Goal: Information Seeking & Learning: Check status

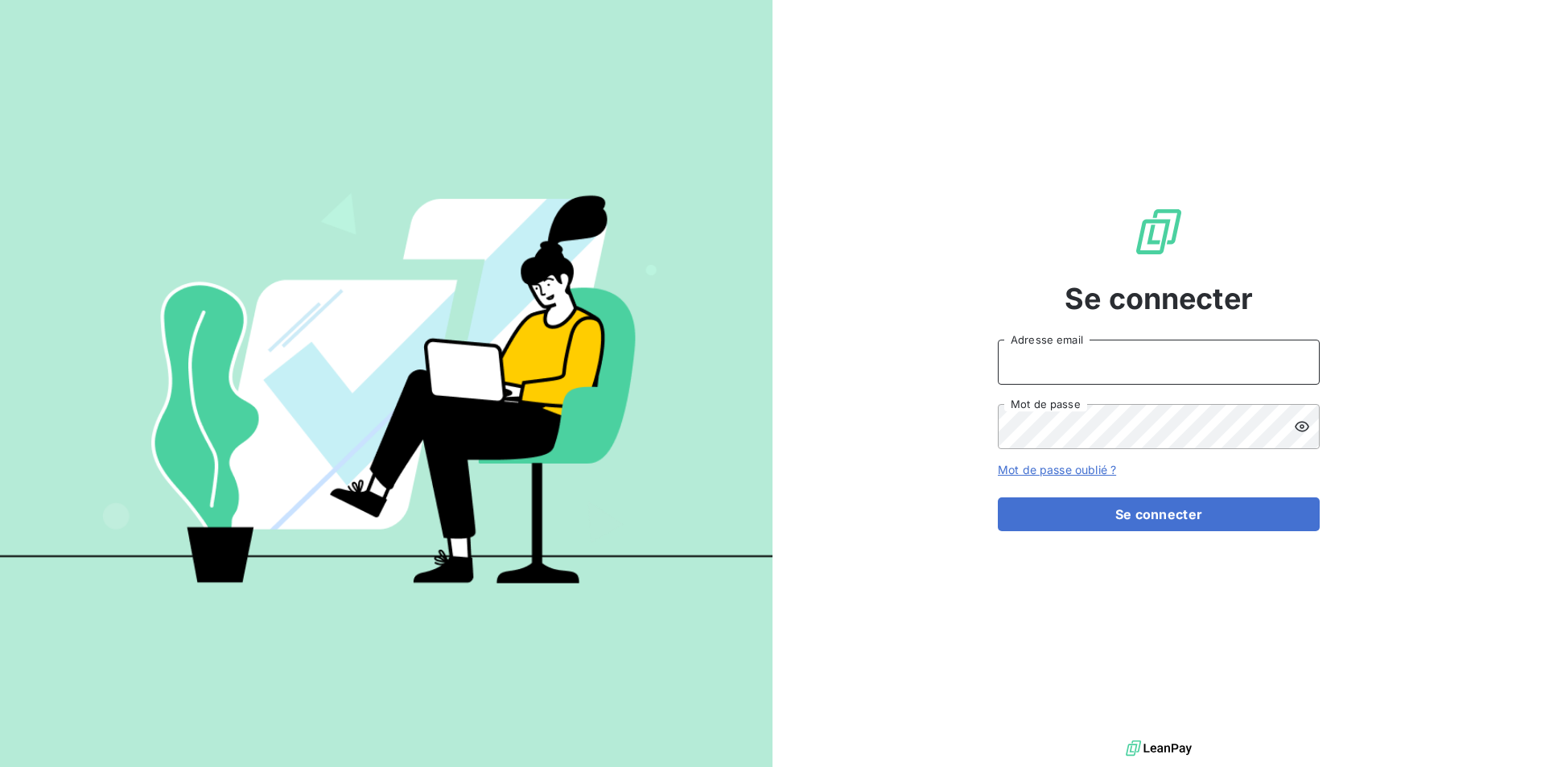
click at [1083, 360] on input "Adresse email" at bounding box center [1159, 362] width 322 height 45
type input "[EMAIL_ADDRESS][PERSON_NAME][DOMAIN_NAME]"
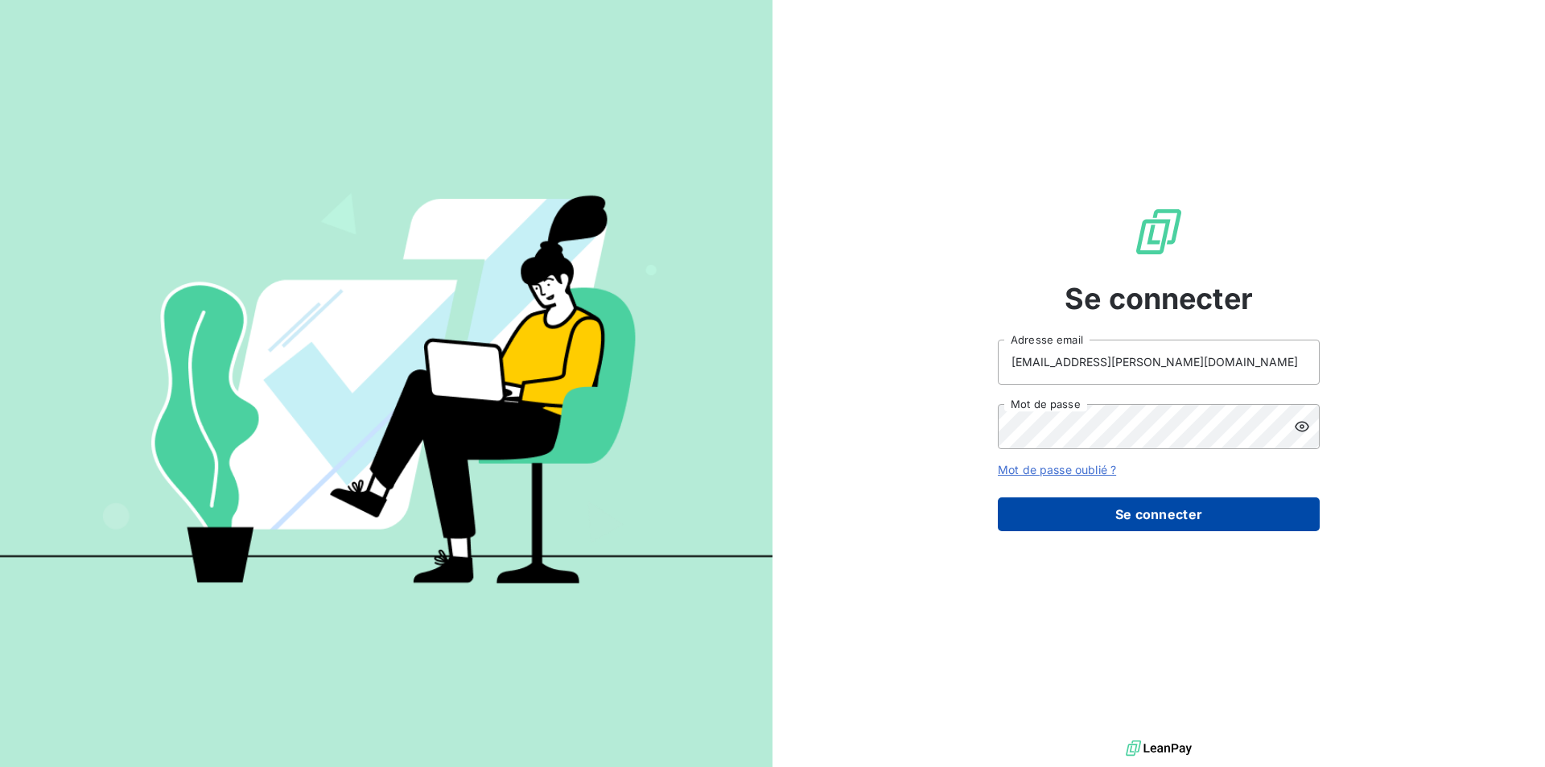
click at [1188, 522] on button "Se connecter" at bounding box center [1159, 514] width 322 height 34
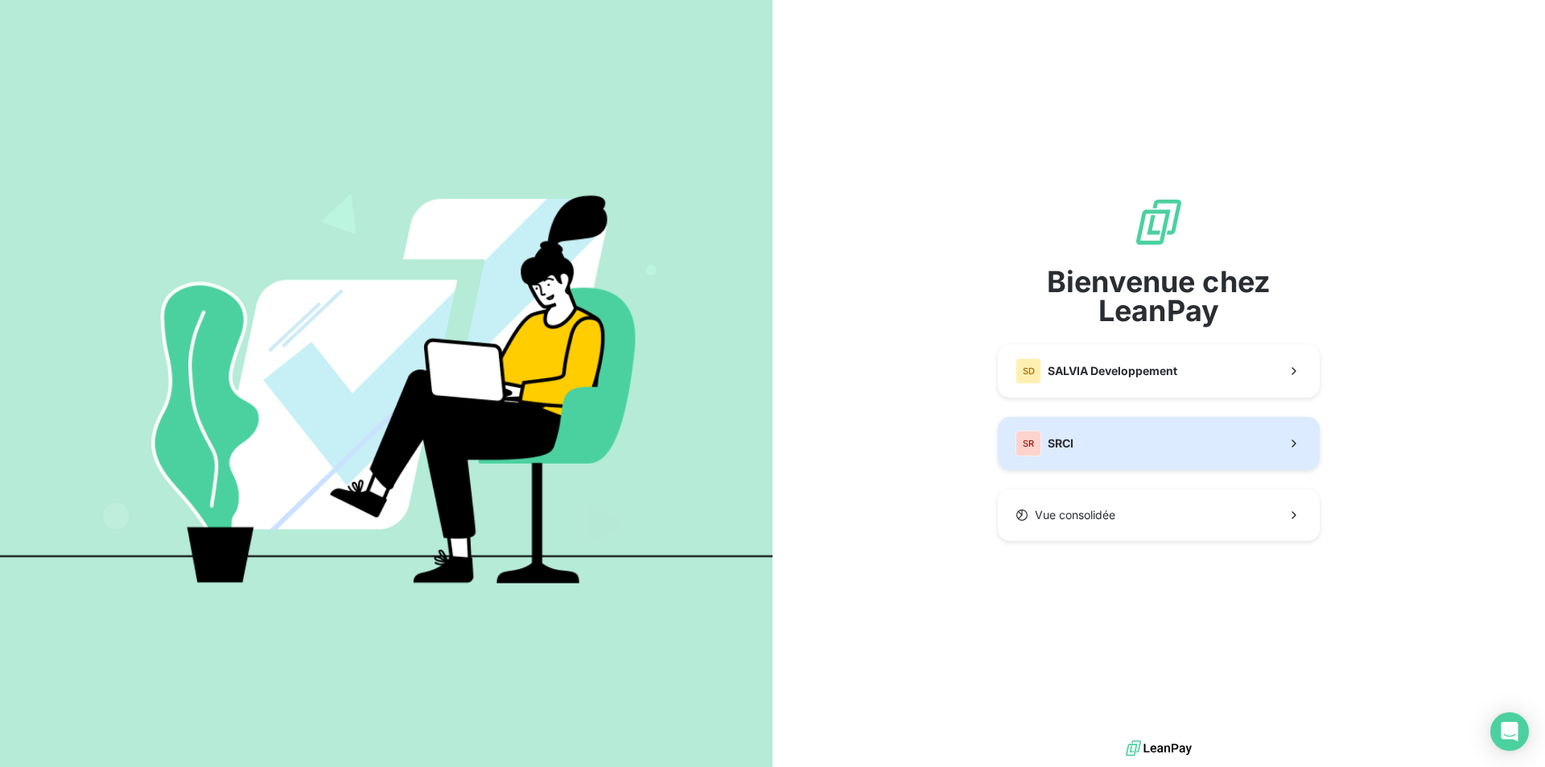
click at [1064, 440] on span "SRCI" at bounding box center [1061, 443] width 26 height 16
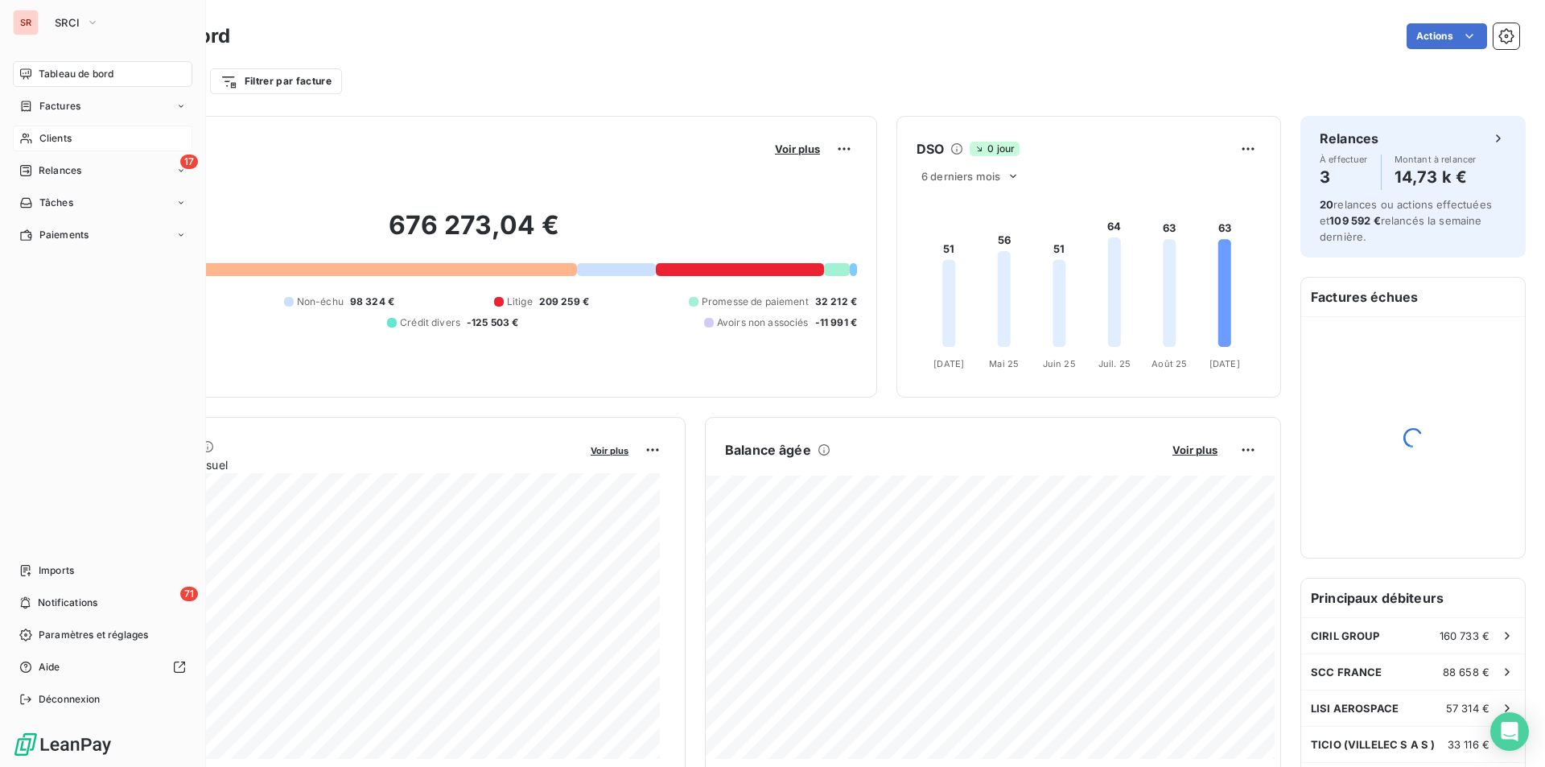
click at [54, 131] on span "Clients" at bounding box center [55, 138] width 32 height 14
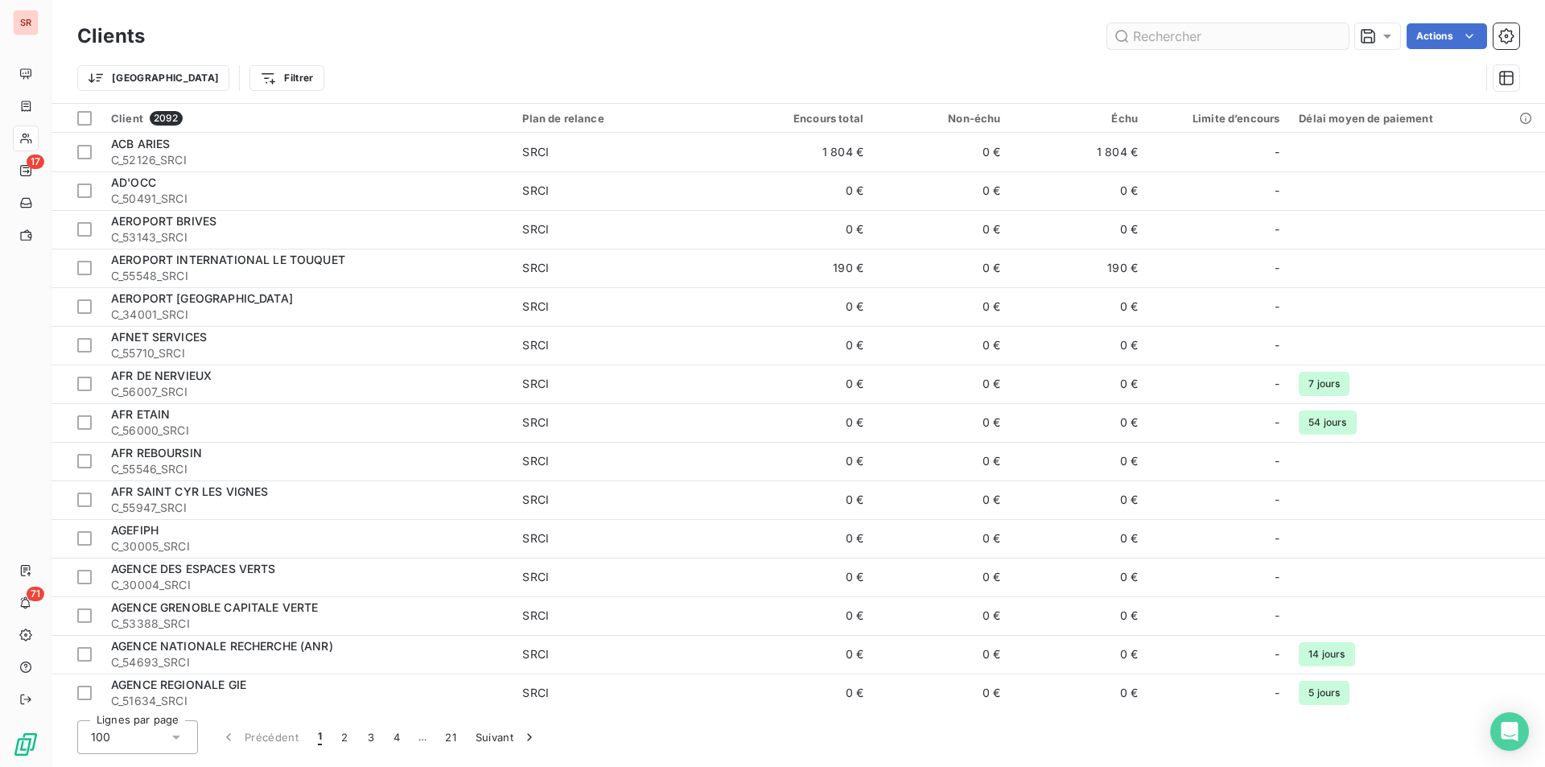
click at [1219, 34] on input "text" at bounding box center [1227, 36] width 241 height 26
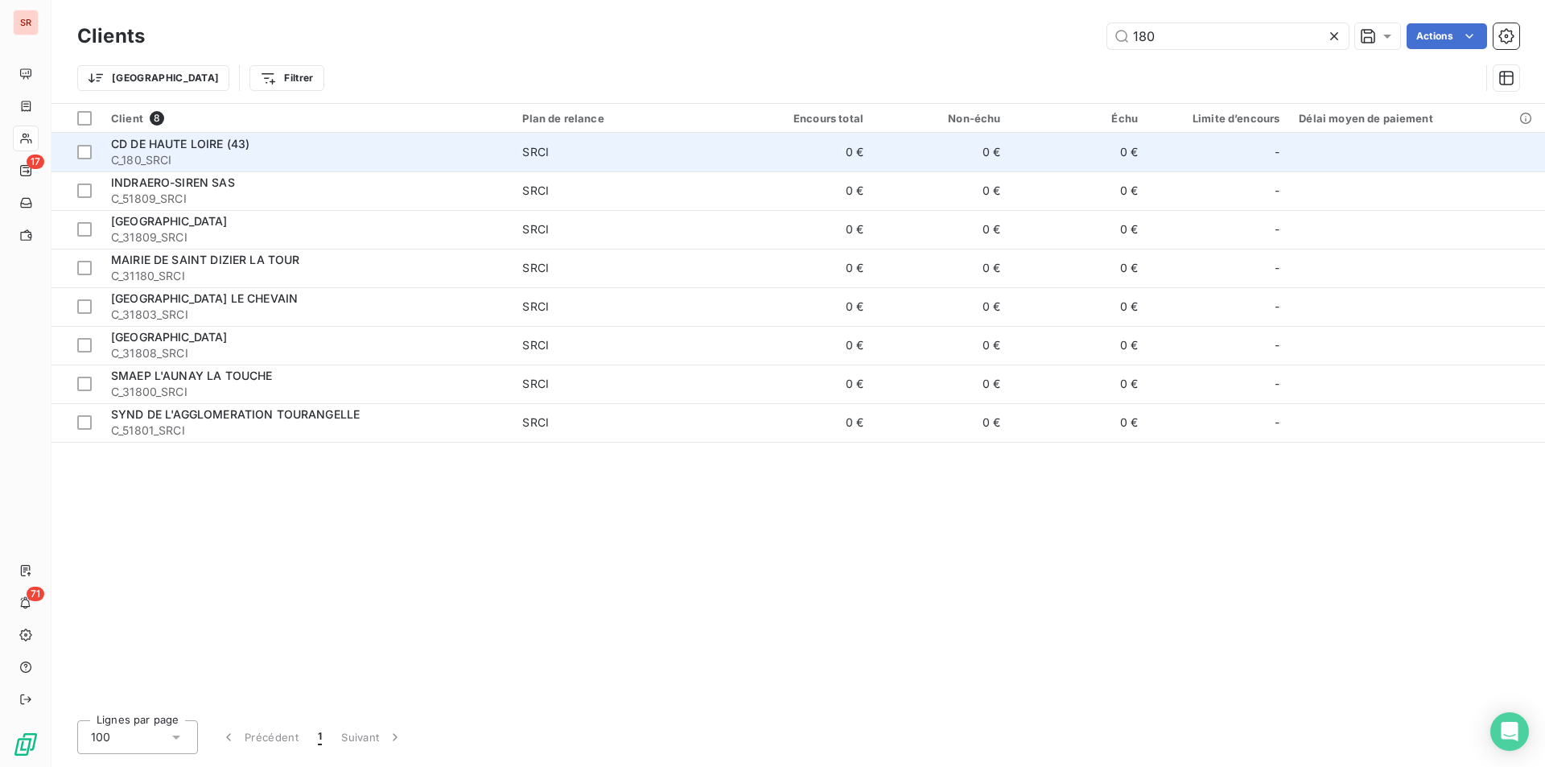
type input "180"
click at [368, 139] on div "CD DE HAUTE LOIRE (43)" at bounding box center [307, 144] width 392 height 16
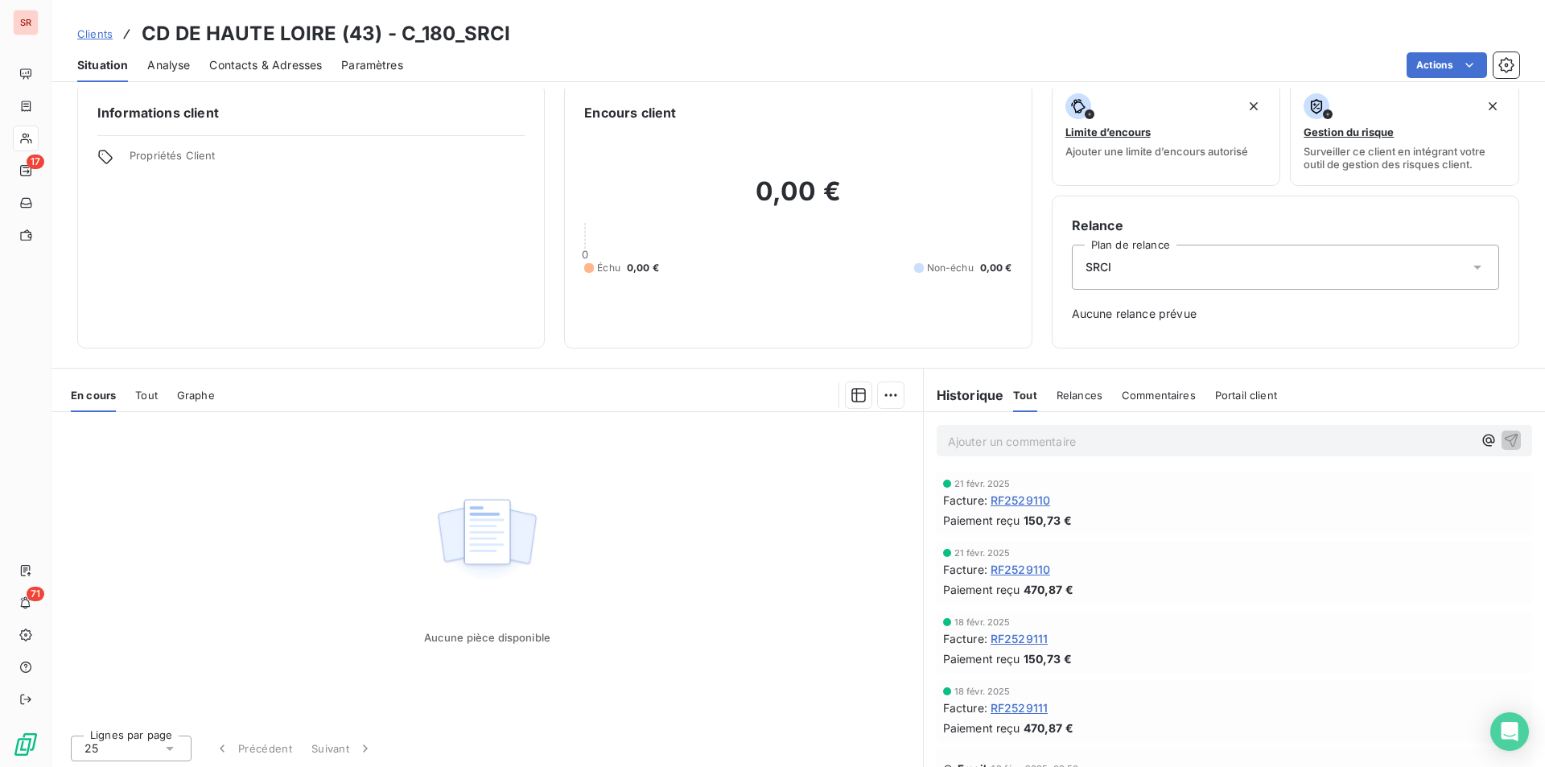
scroll to position [19, 0]
click at [146, 389] on span "Tout" at bounding box center [146, 391] width 23 height 13
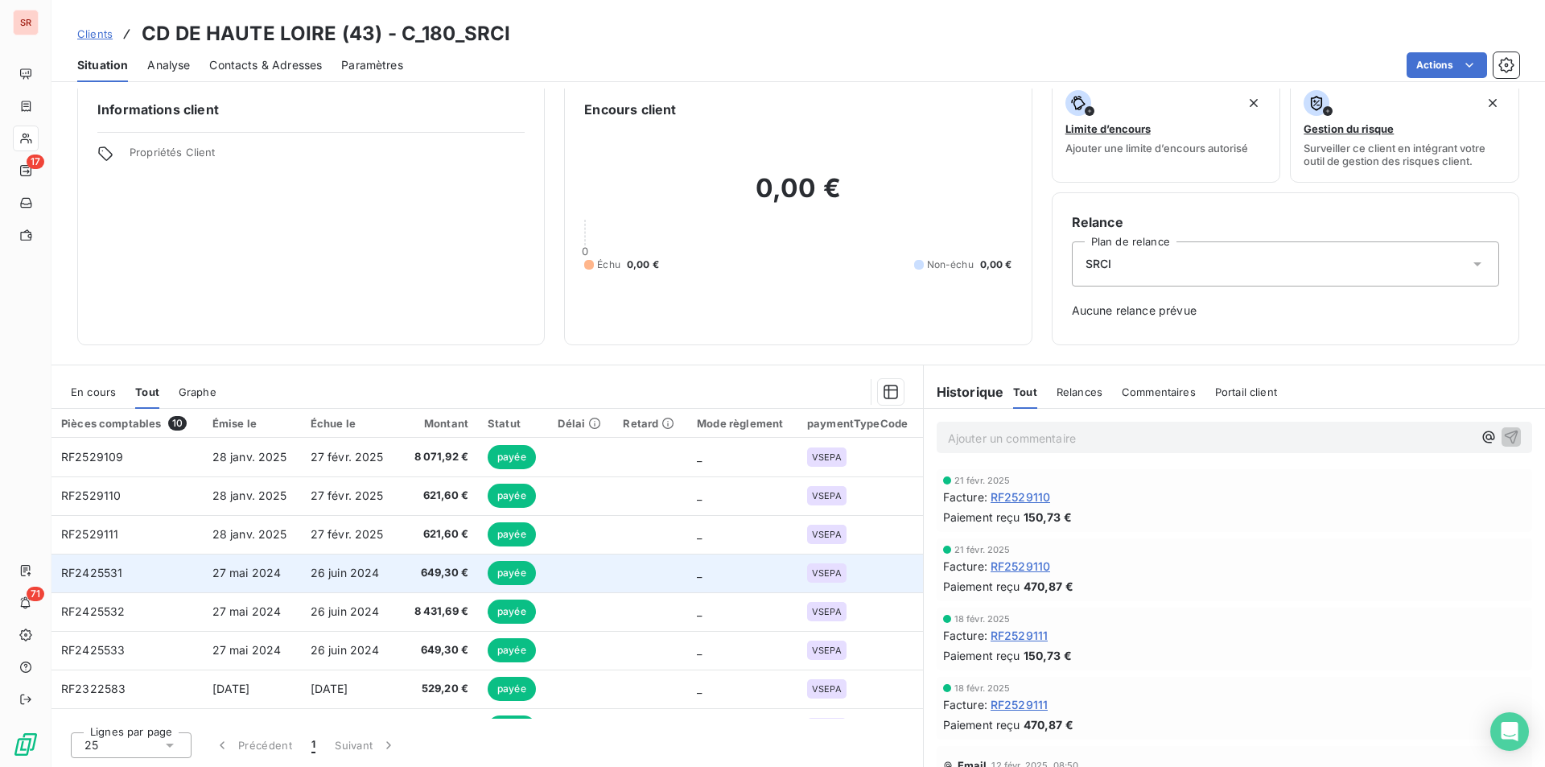
scroll to position [0, 0]
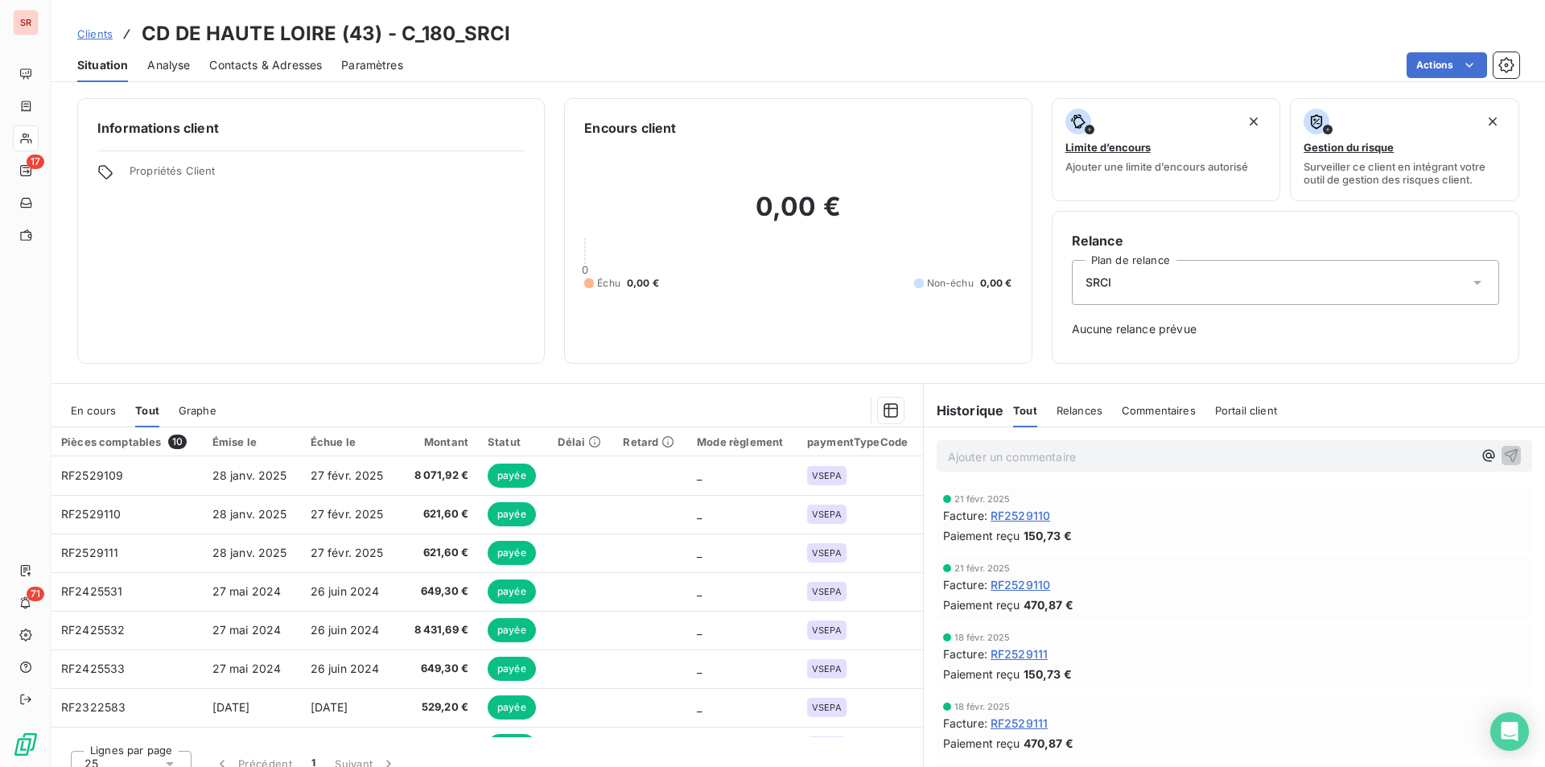
click at [1031, 525] on div "[DATE] Facture : RF2529110 Paiement reçu 150,73 €" at bounding box center [1234, 519] width 583 height 50
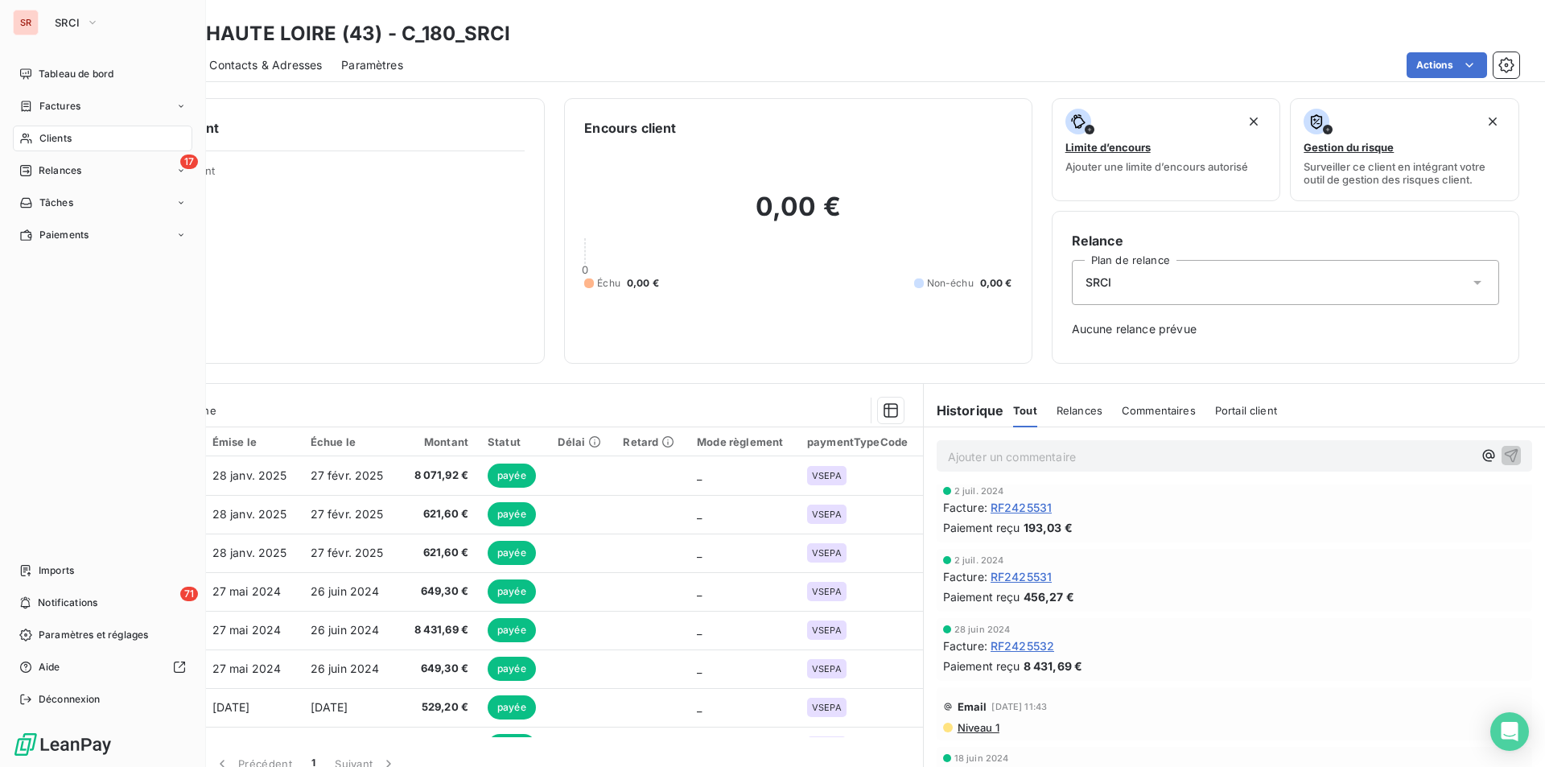
click at [62, 131] on span "Clients" at bounding box center [55, 138] width 32 height 14
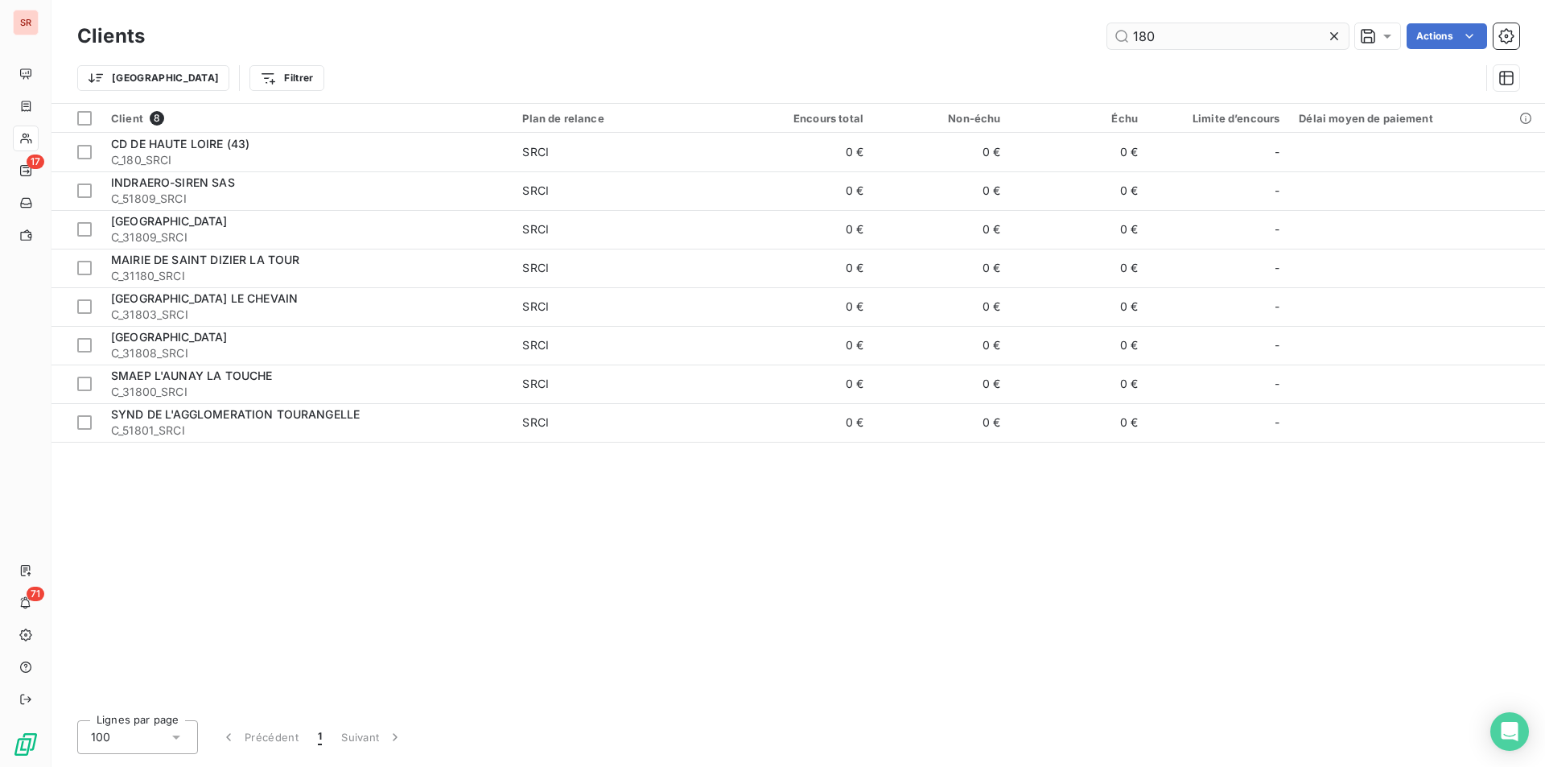
click at [1180, 38] on input "180" at bounding box center [1227, 36] width 241 height 26
drag, startPoint x: 1203, startPoint y: 35, endPoint x: 1111, endPoint y: 35, distance: 91.7
click at [1111, 35] on input "180" at bounding box center [1227, 36] width 241 height 26
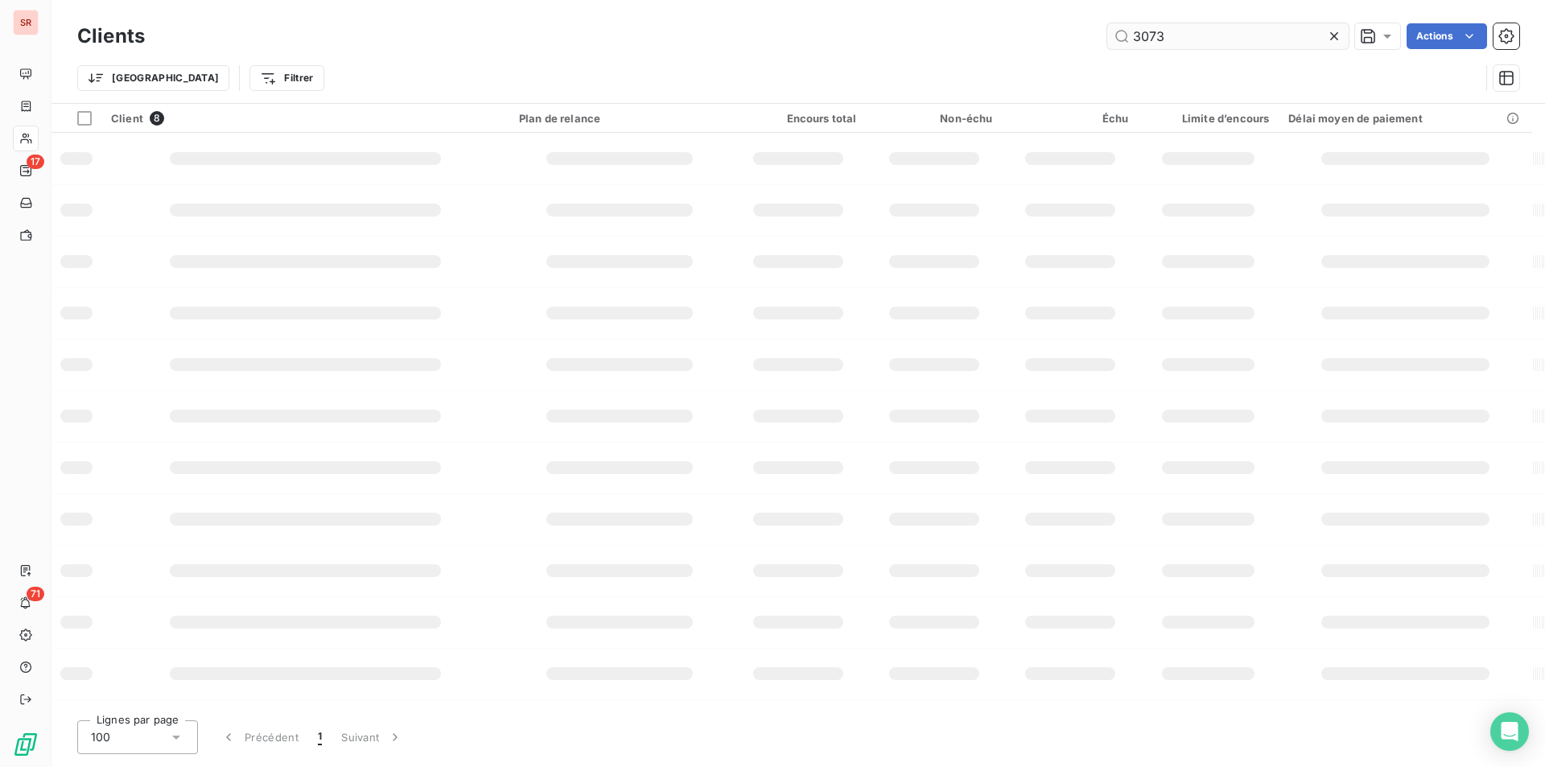
type input "3073"
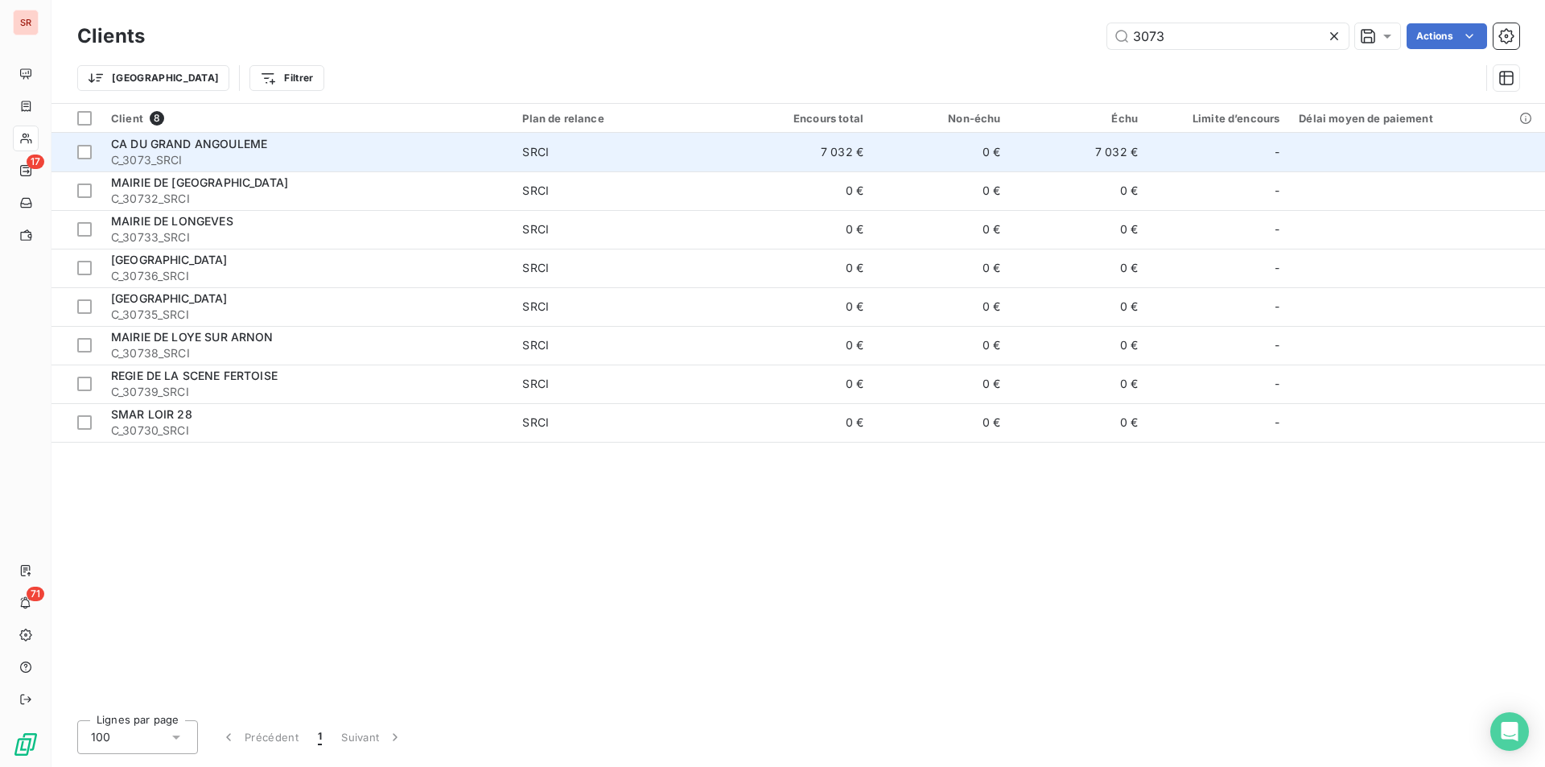
click at [540, 148] on div "SRCI" at bounding box center [535, 152] width 27 height 16
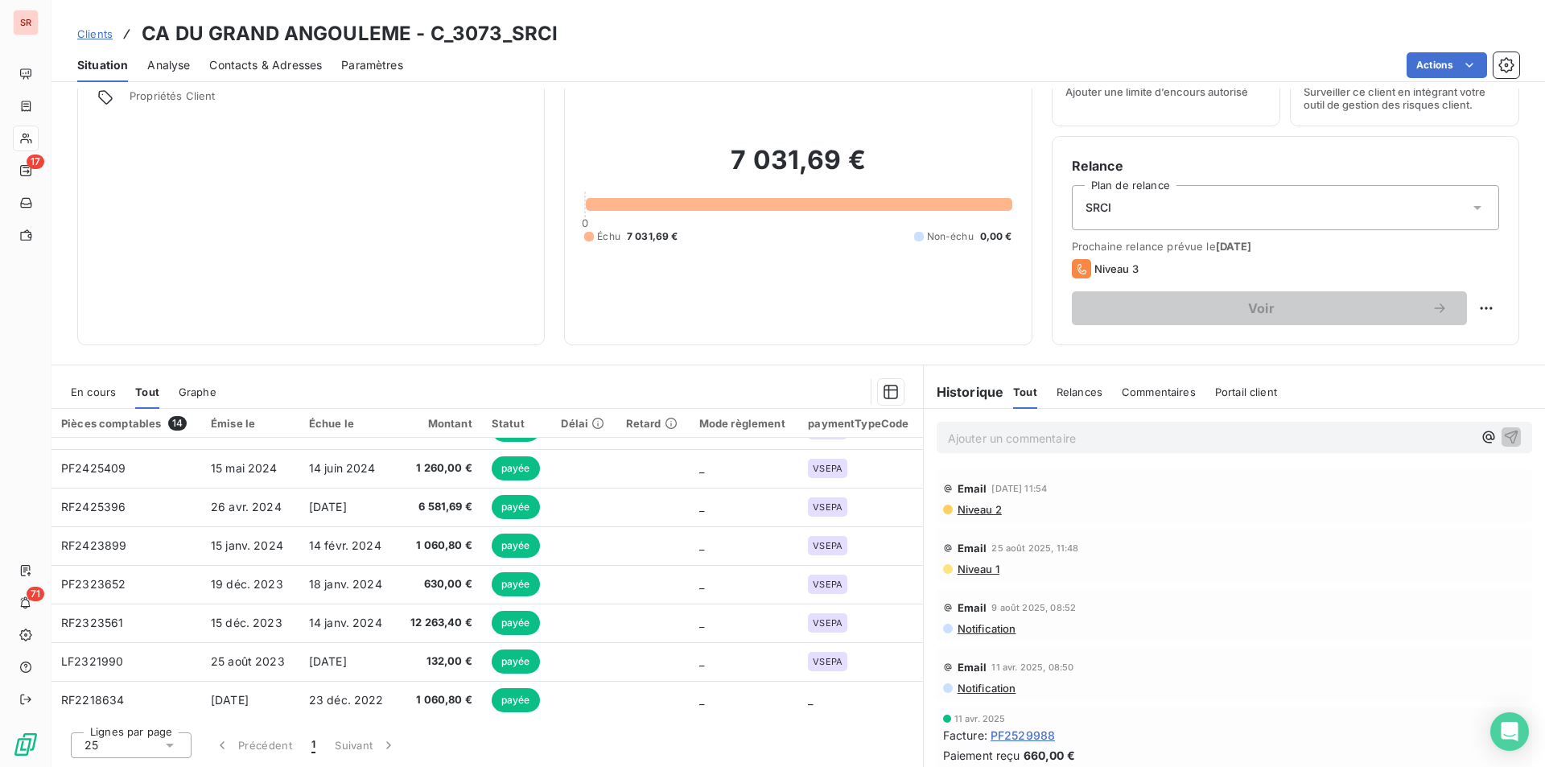
scroll to position [261, 0]
click at [105, 392] on span "En cours" at bounding box center [93, 391] width 45 height 13
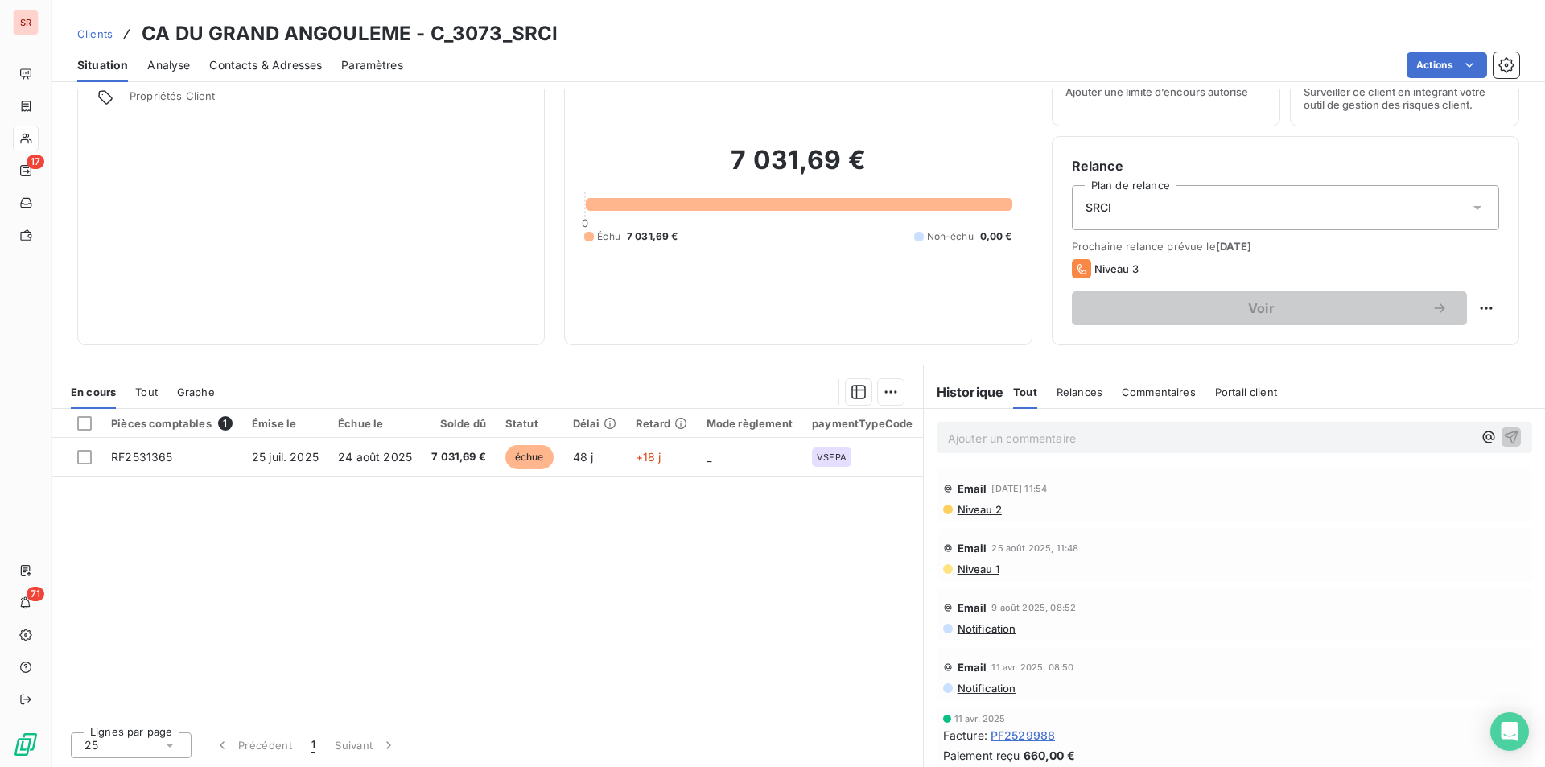
click at [145, 390] on span "Tout" at bounding box center [146, 391] width 23 height 13
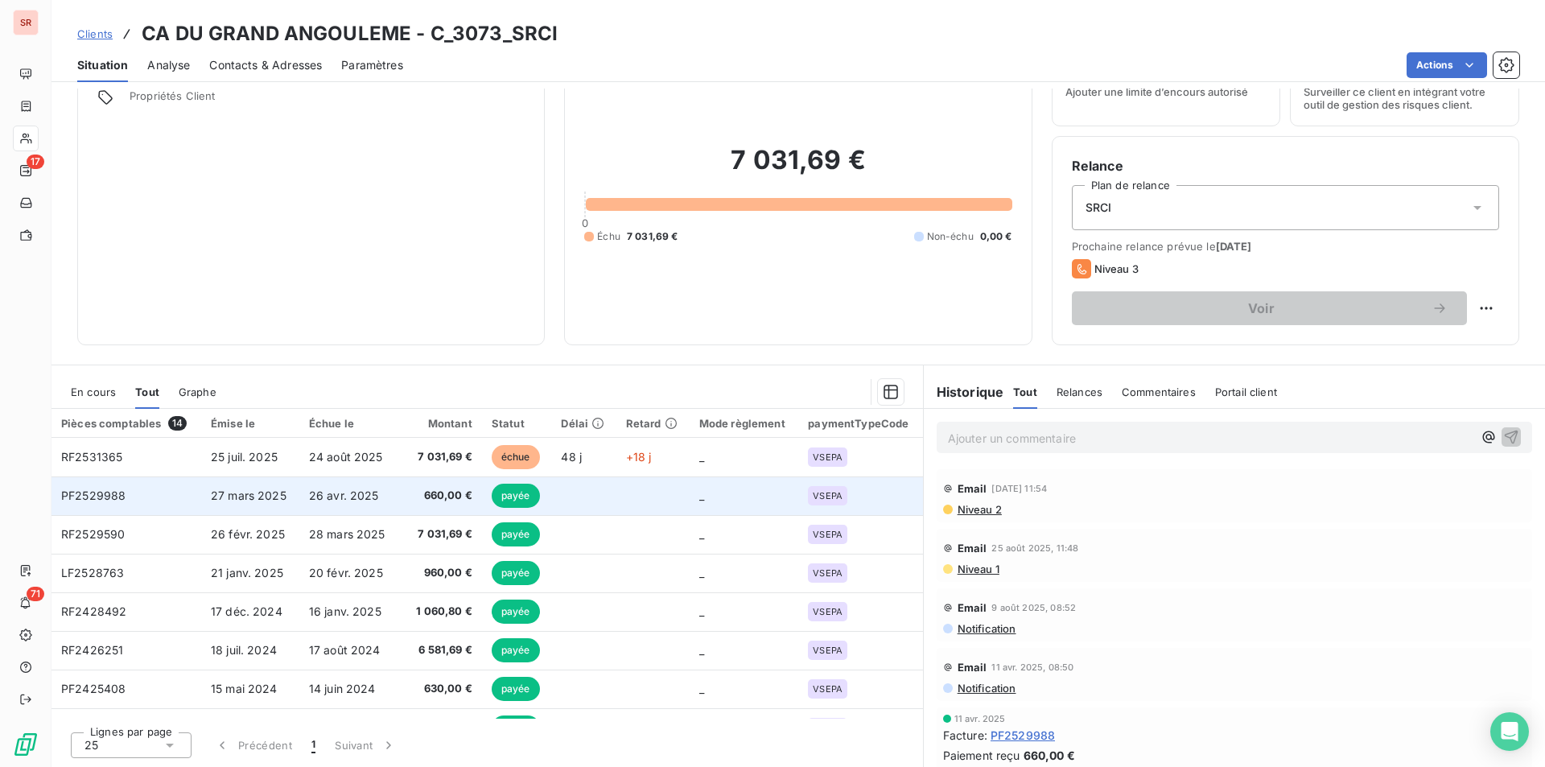
click at [358, 501] on span "26 avr. 2025" at bounding box center [344, 495] width 70 height 14
